Goal: Find specific page/section: Find specific page/section

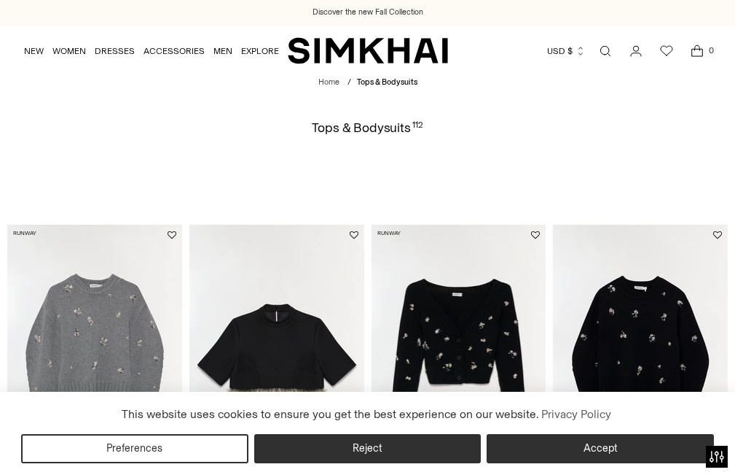
click at [0, 0] on link "Tops & Bodysuits" at bounding box center [0, 0] width 0 height 0
click at [0, 0] on link "Tee's & Tanks" at bounding box center [0, 0] width 0 height 0
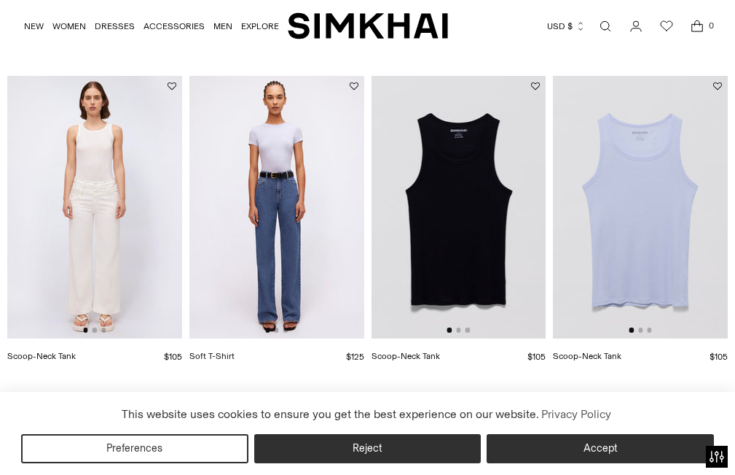
scroll to position [1093, 0]
